Goal: Information Seeking & Learning: Check status

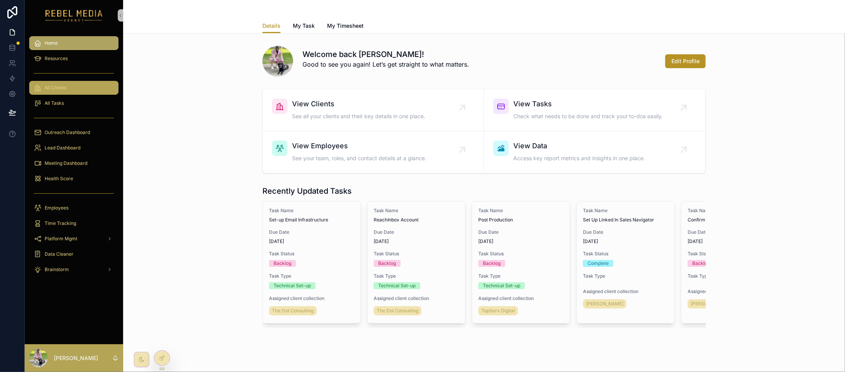
click at [69, 85] on div "All Clients" at bounding box center [74, 88] width 80 height 12
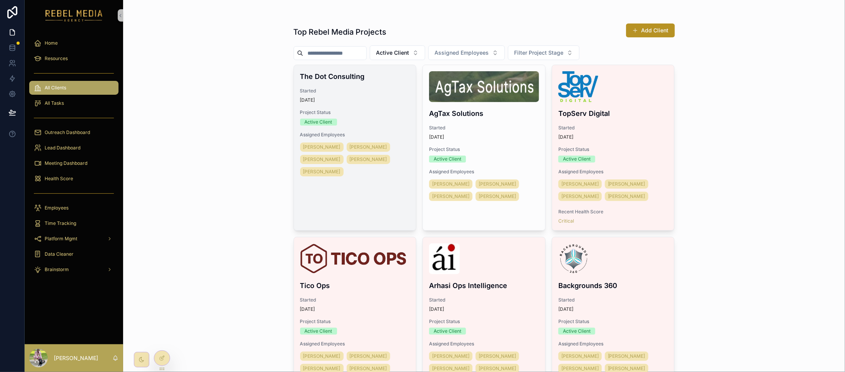
click at [367, 110] on span "Project Status" at bounding box center [355, 112] width 110 height 6
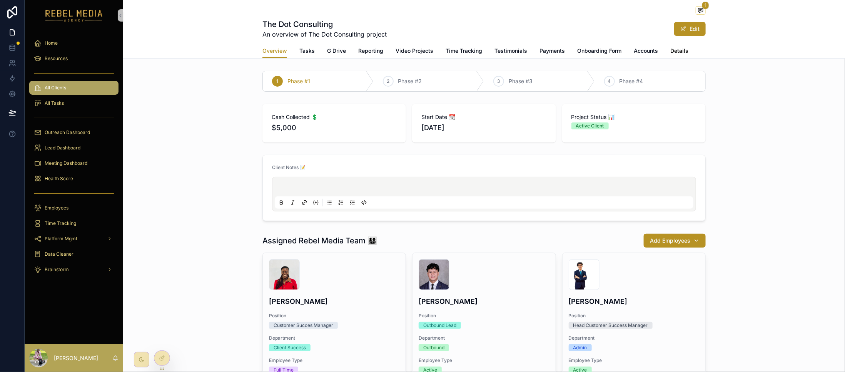
click at [671, 52] on span "Details" at bounding box center [680, 51] width 18 height 8
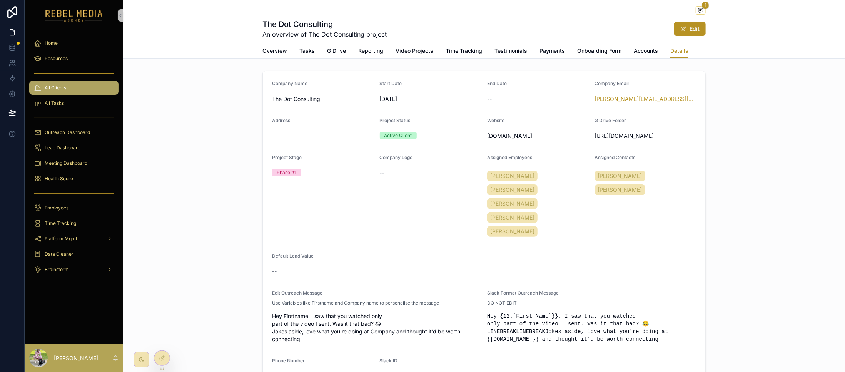
drag, startPoint x: 633, startPoint y: 152, endPoint x: 588, endPoint y: 138, distance: 47.0
click at [588, 138] on form "Company Name The Dot Consulting Start Date 8/27/2025 End Date -- Company Email …" at bounding box center [484, 231] width 443 height 320
copy span "https://drive.google.com/drive/folders/1TaeTQGkkiaPngvkyflBupS5V3YQQRuSH?usp=dr…"
click at [636, 50] on span "Accounts" at bounding box center [646, 51] width 24 height 8
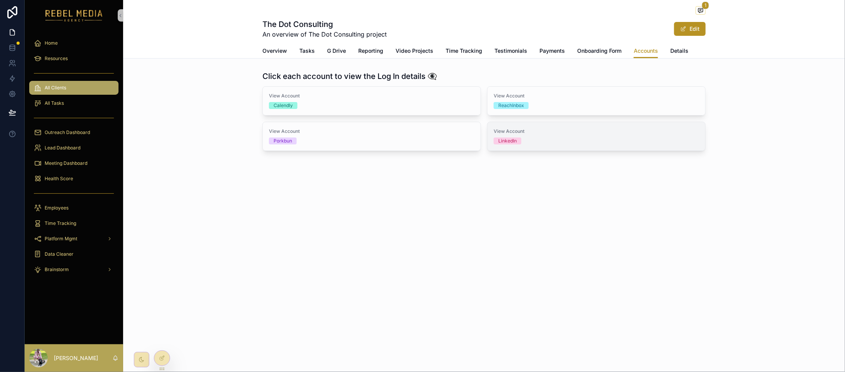
click at [529, 146] on div "View Account LinkedIn" at bounding box center [597, 136] width 218 height 28
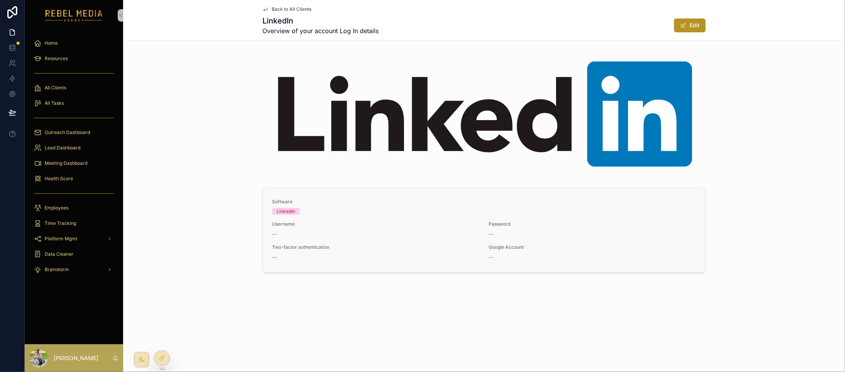
click at [534, 234] on div "--" at bounding box center [592, 234] width 207 height 8
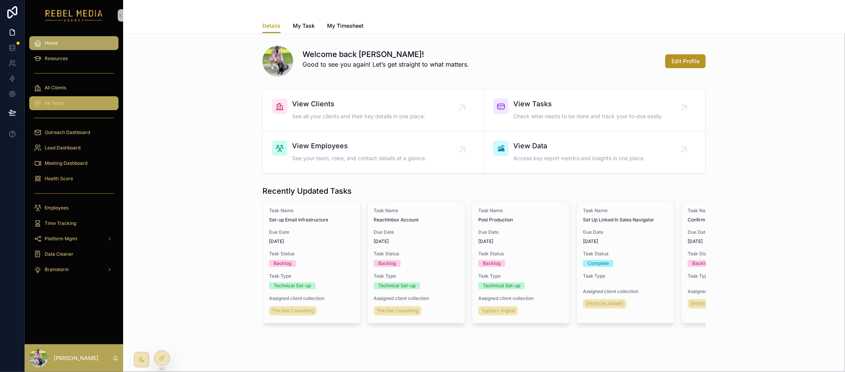
click at [79, 97] on div "All Tasks" at bounding box center [74, 103] width 80 height 12
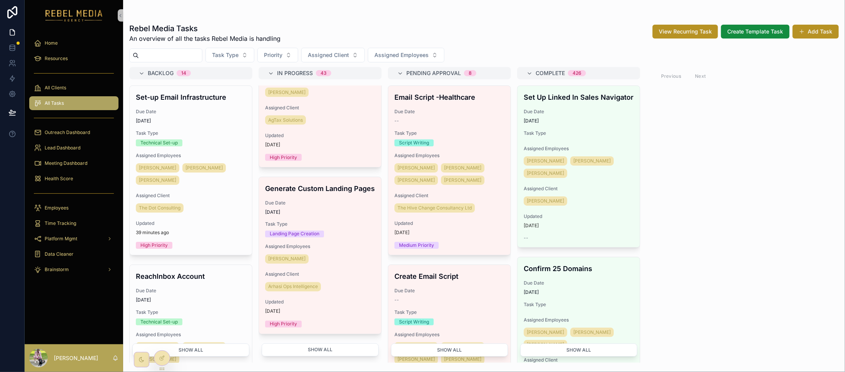
scroll to position [621, 0]
click at [336, 352] on button "Show all" at bounding box center [320, 349] width 117 height 13
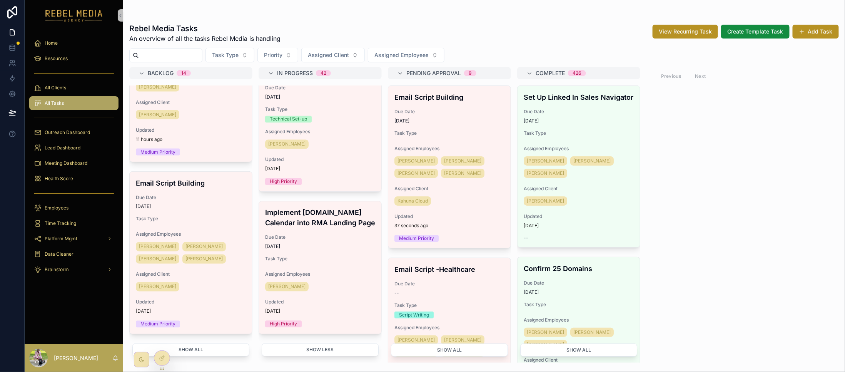
scroll to position [636, 0]
click at [183, 349] on button "Show all" at bounding box center [190, 349] width 117 height 13
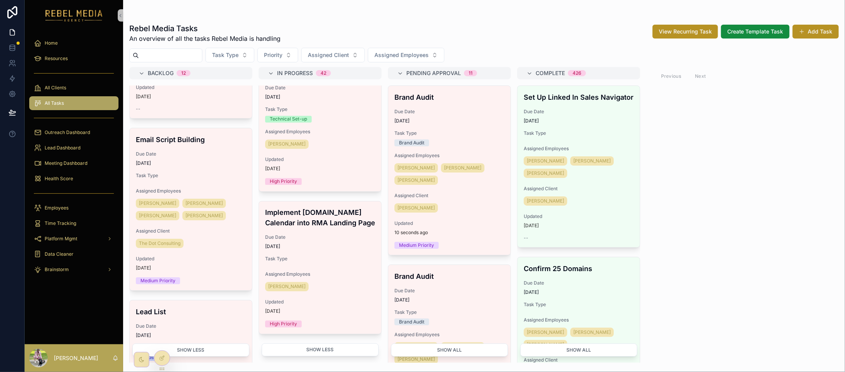
scroll to position [719, 0]
